Goal: Communication & Community: Answer question/provide support

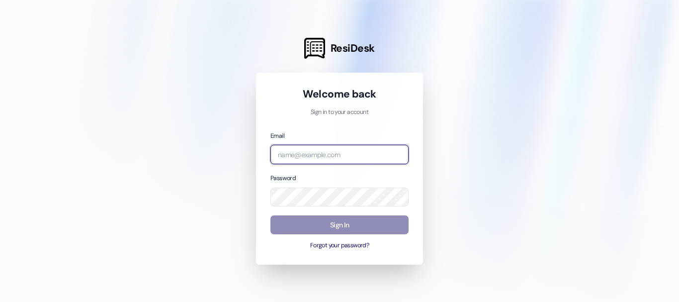
type input "[EMAIL_ADDRESS][DOMAIN_NAME]"
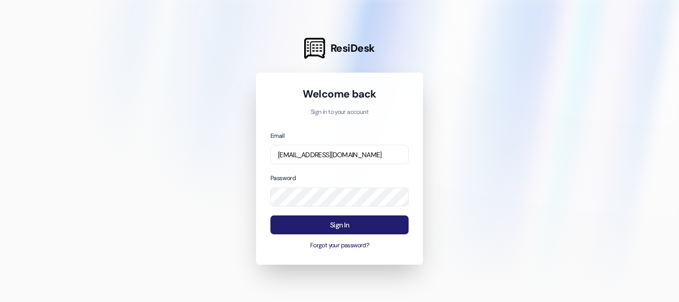
click at [322, 231] on button "Sign In" at bounding box center [339, 224] width 138 height 19
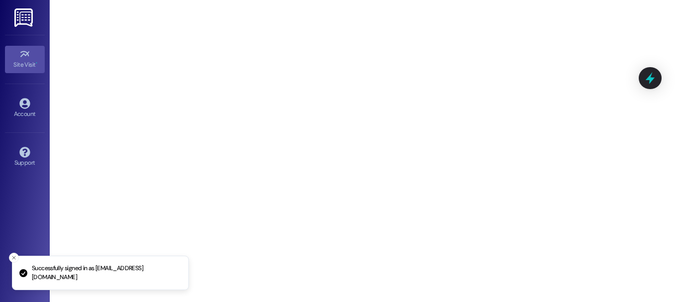
click at [31, 275] on li "Successfully signed in as [EMAIL_ADDRESS][DOMAIN_NAME]" at bounding box center [100, 273] width 177 height 34
click at [14, 261] on icon "Close toast" at bounding box center [14, 258] width 6 height 6
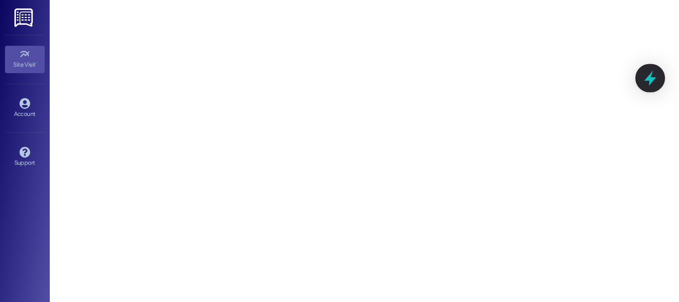
click at [649, 85] on icon at bounding box center [650, 78] width 12 height 15
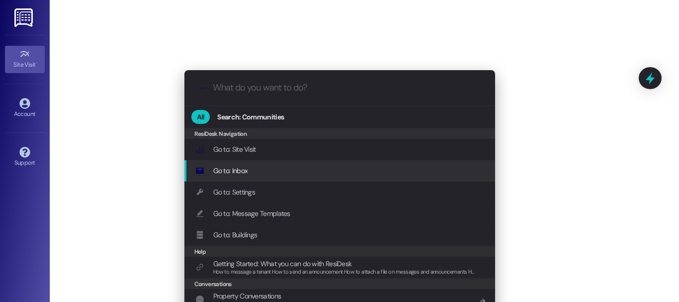
click at [261, 174] on div "Go to: Inbox Add shortcut" at bounding box center [340, 170] width 291 height 11
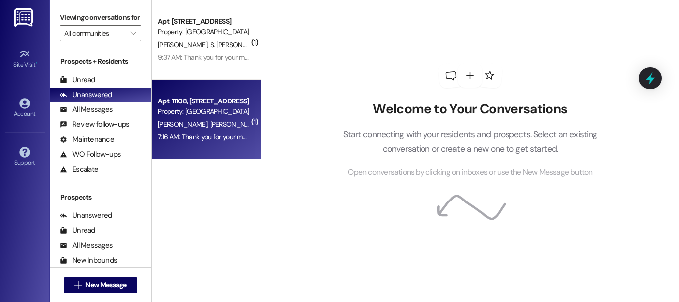
click at [210, 121] on span "[PERSON_NAME]" at bounding box center [235, 124] width 50 height 9
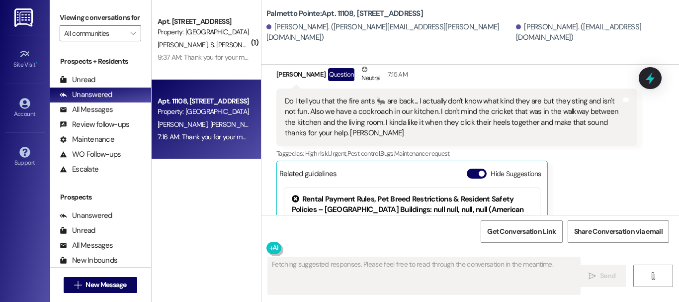
scroll to position [106, 0]
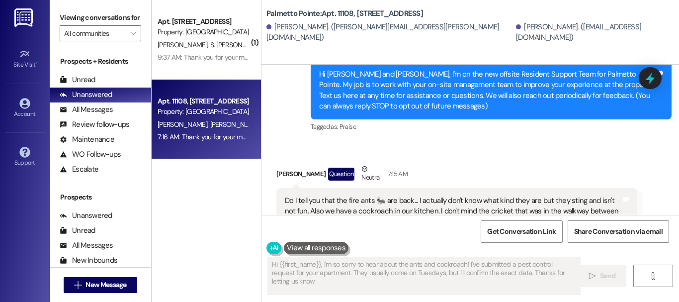
type textarea "Hi {{first_name}}, I'm so sorry to hear about the ants and cockroach! I've subm…"
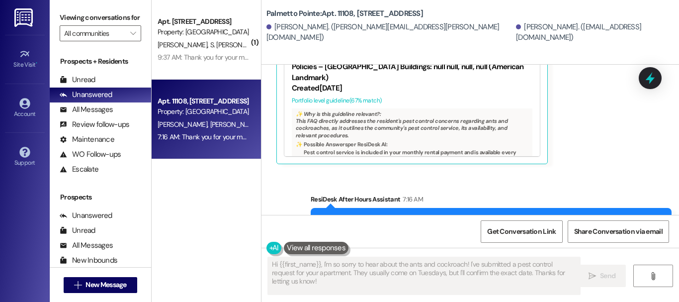
scroll to position [400, 0]
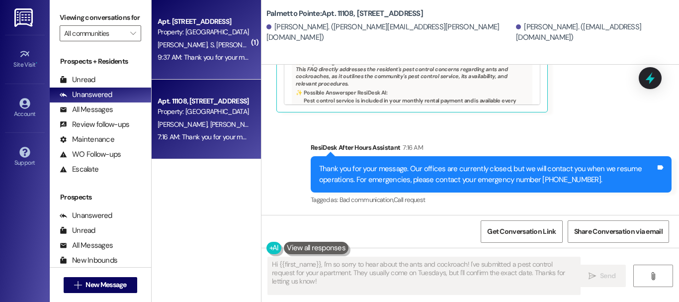
click at [186, 29] on div "Property: [GEOGRAPHIC_DATA]" at bounding box center [204, 32] width 92 height 10
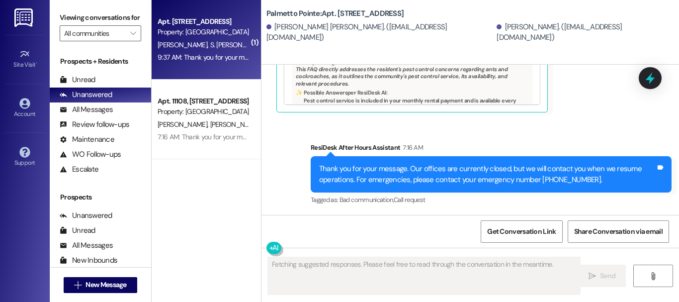
scroll to position [572, 0]
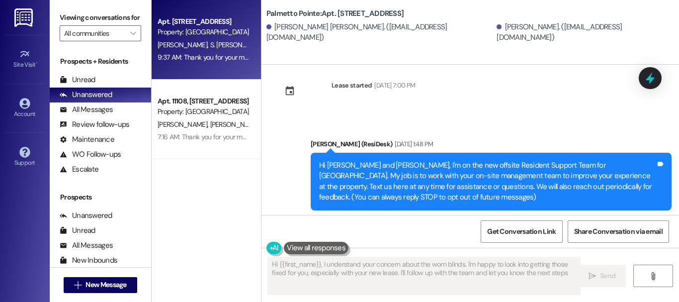
type textarea "Hi {{first_name}}, I understand your concern about the worn blinds. I'm happy t…"
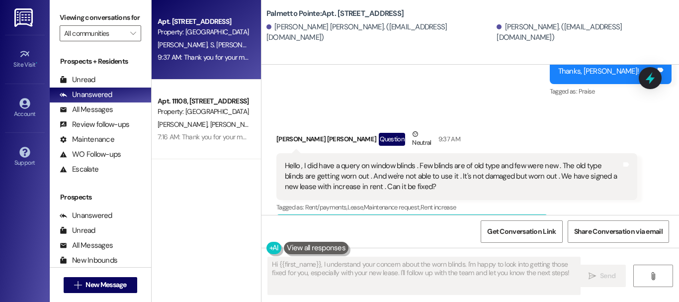
scroll to position [518, 0]
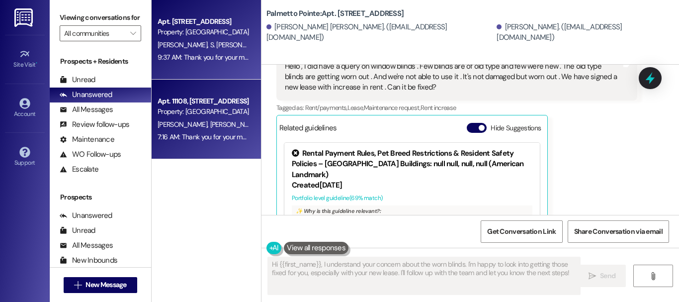
click at [220, 121] on div "[PERSON_NAME] [PERSON_NAME]" at bounding box center [204, 124] width 94 height 12
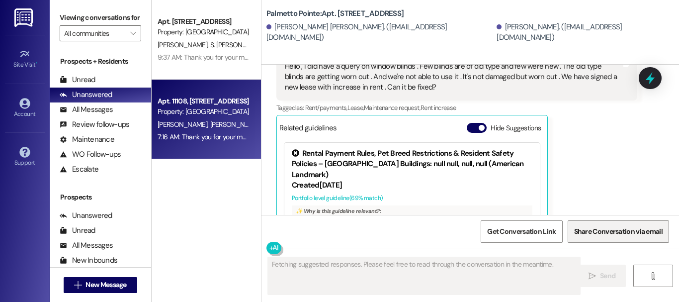
scroll to position [400, 0]
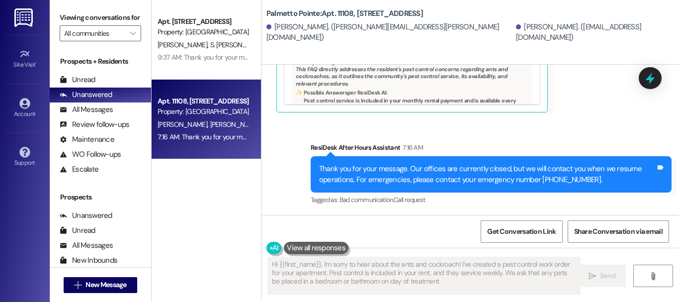
type textarea "Hi {{first_name}}, I'm sorry to hear about the ants and cockroach! I've created…"
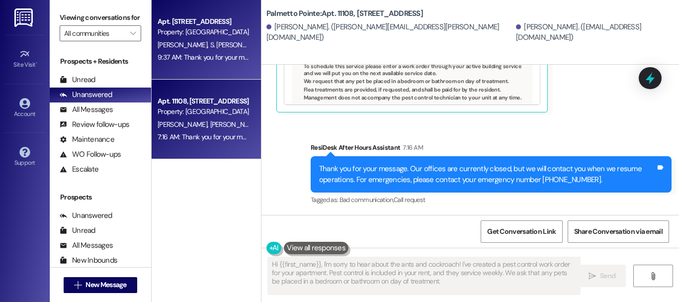
scroll to position [1, 0]
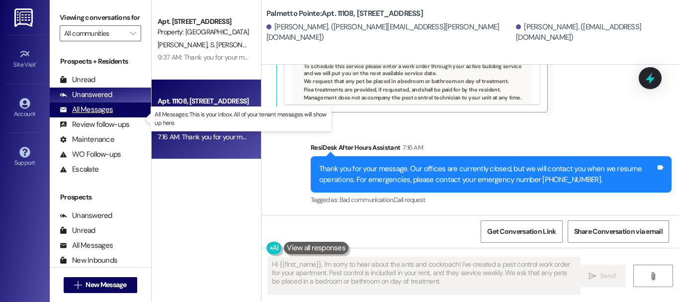
click at [87, 115] on div "All Messages" at bounding box center [86, 109] width 53 height 10
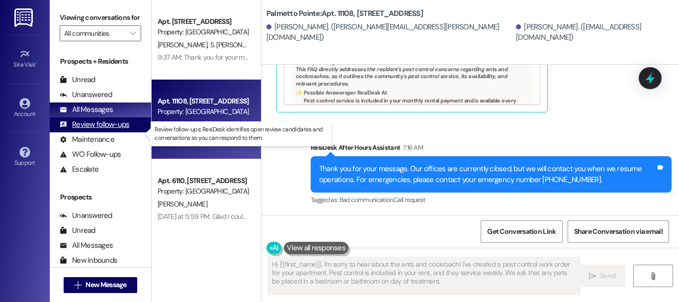
click at [83, 130] on div "Review follow-ups" at bounding box center [95, 124] width 70 height 10
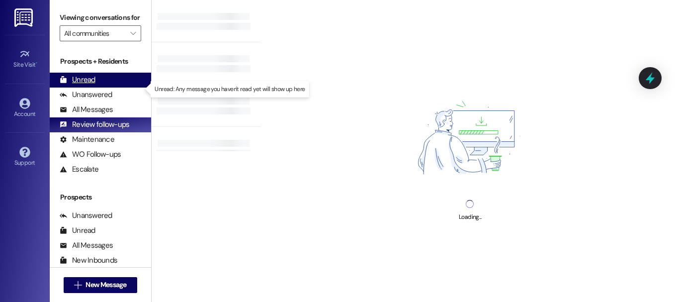
click at [101, 88] on div "Unread (0)" at bounding box center [100, 80] width 101 height 15
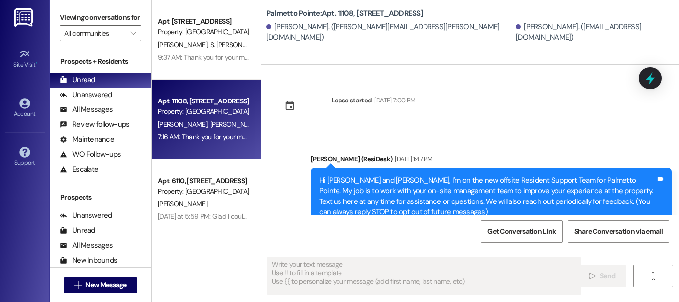
scroll to position [0, 0]
type textarea "Fetching suggested responses. Please feel free to read through the conversation…"
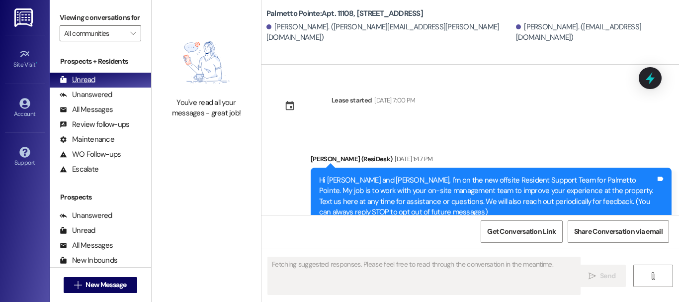
scroll to position [305, 0]
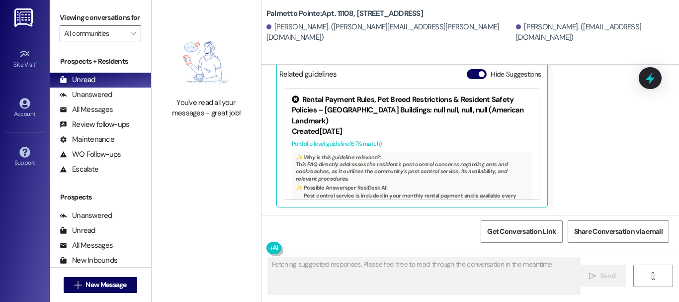
click at [105, 67] on div "Prospects + Residents" at bounding box center [100, 61] width 101 height 10
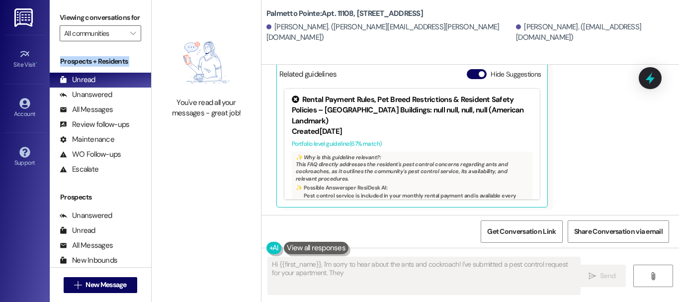
type textarea "Hi {{first_name}}, I'm sorry to hear about the ants and cockroach! I've submitt…"
